Goal: Task Accomplishment & Management: Manage account settings

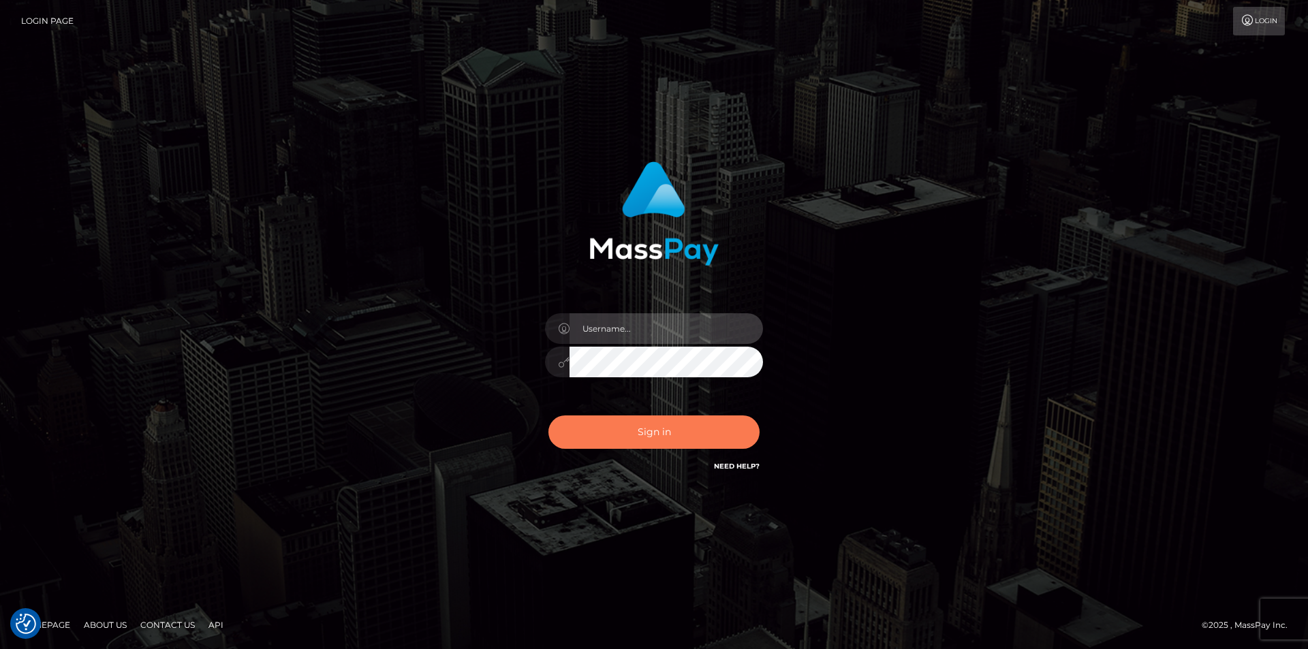
type input "dszikszai"
click at [586, 429] on button "Sign in" at bounding box center [653, 432] width 211 height 33
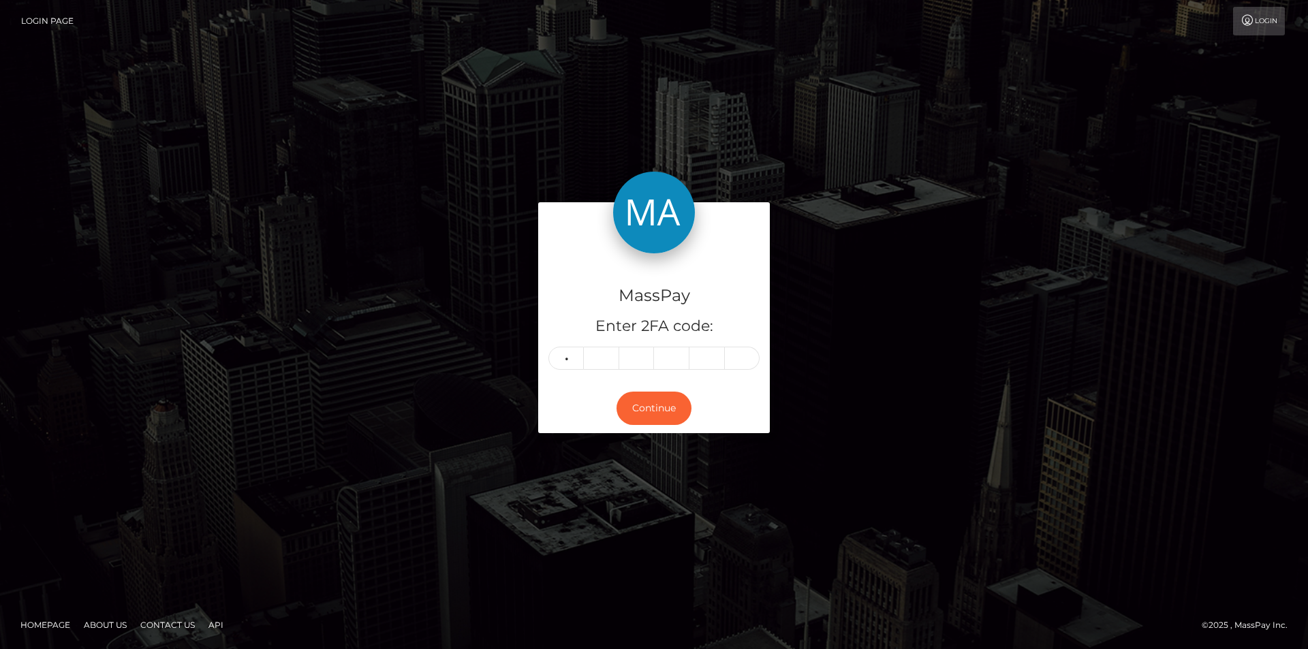
type input "6"
type input "2"
type input "4"
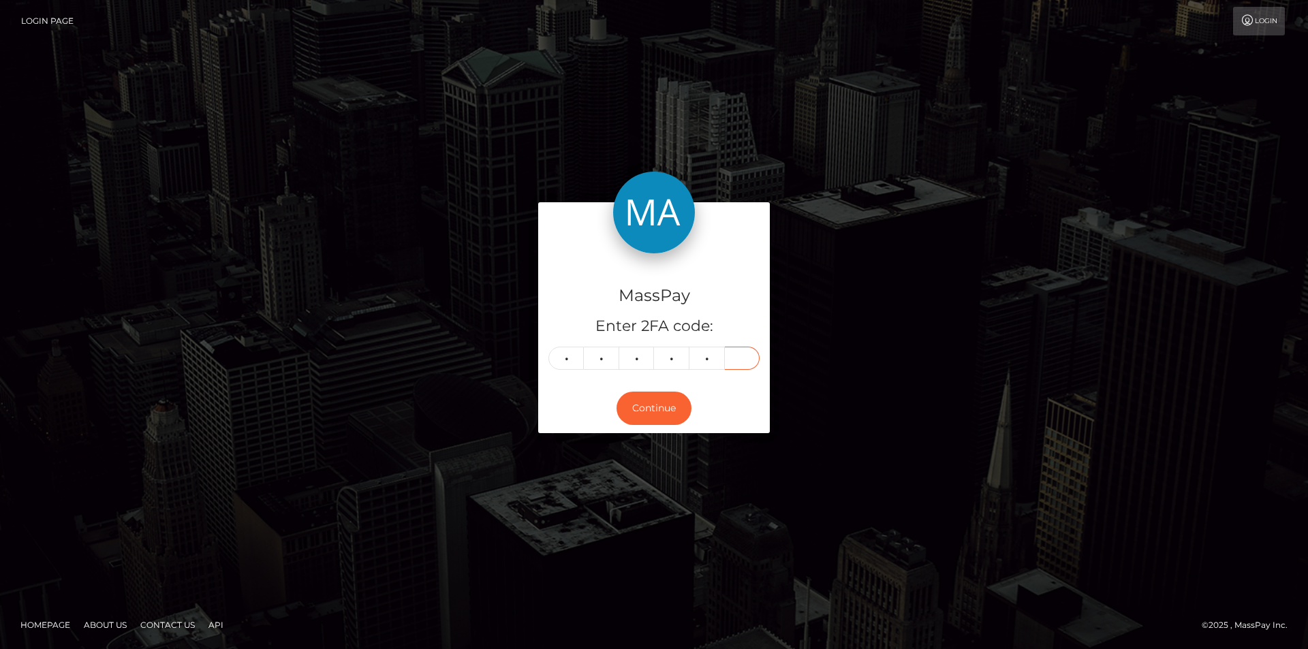
type input "3"
